Goal: Task Accomplishment & Management: Manage account settings

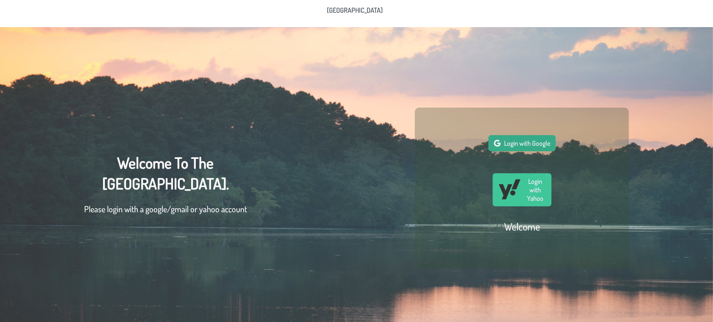
click at [528, 151] on button "Login with Google" at bounding box center [522, 143] width 67 height 16
click at [531, 147] on span "Login with Google" at bounding box center [527, 143] width 46 height 8
click at [520, 146] on span "Login with Google" at bounding box center [527, 143] width 46 height 8
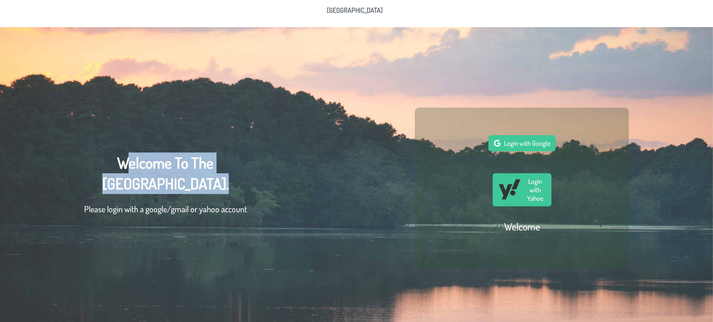
drag, startPoint x: 122, startPoint y: 164, endPoint x: 192, endPoint y: 190, distance: 75.5
click at [192, 190] on div "Welcome To The [GEOGRAPHIC_DATA] Community. Please login with a google/gmail or…" at bounding box center [165, 187] width 163 height 71
click at [285, 154] on div "Welcome To The [GEOGRAPHIC_DATA] Community. Please login with a google/gmail or…" at bounding box center [356, 188] width 713 height 322
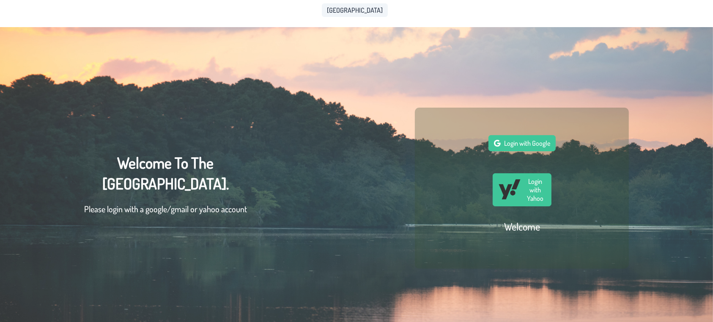
click at [352, 13] on span "[GEOGRAPHIC_DATA]" at bounding box center [355, 10] width 56 height 7
click at [514, 147] on span "Login with Google" at bounding box center [527, 143] width 46 height 8
